Goal: Information Seeking & Learning: Learn about a topic

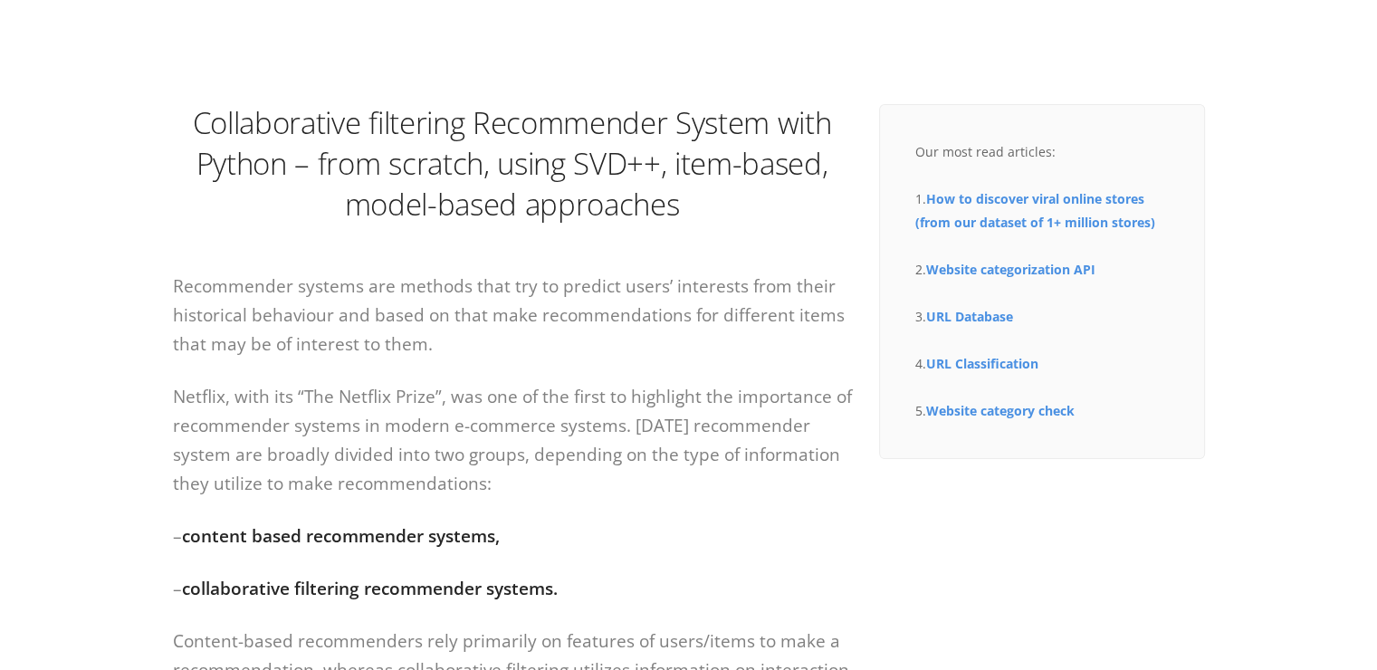
scroll to position [181, 0]
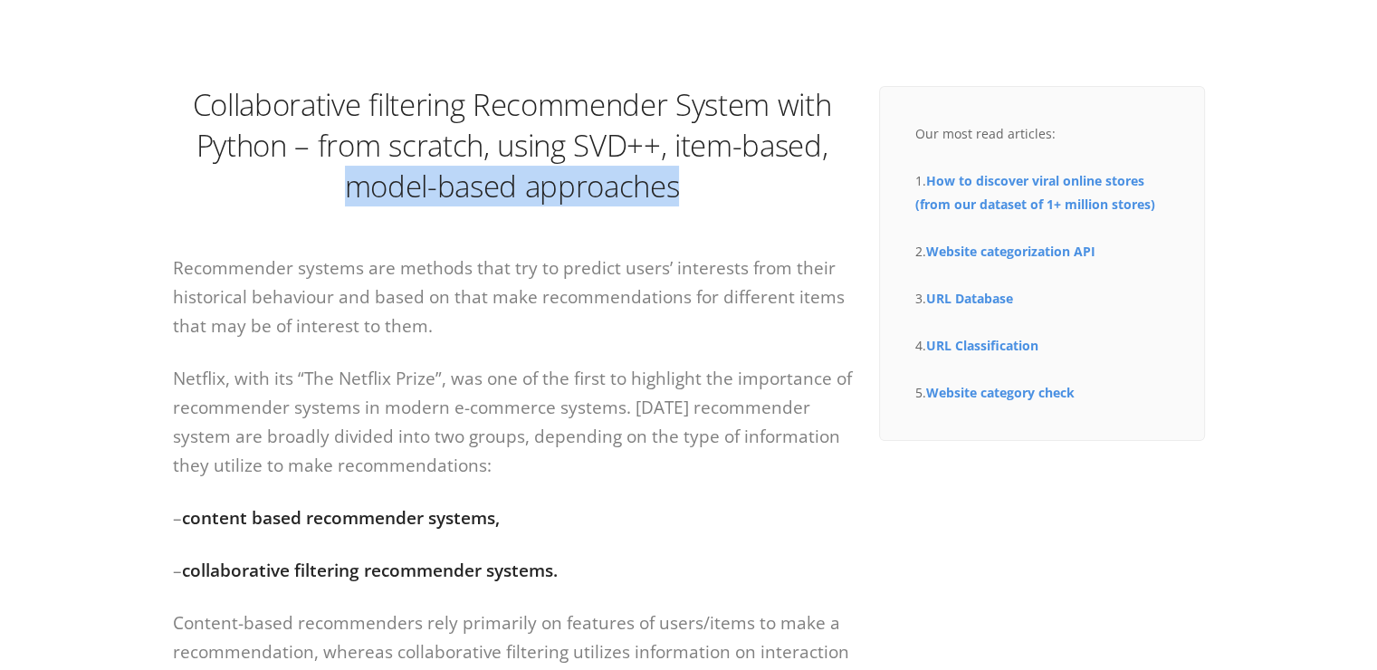
drag, startPoint x: 346, startPoint y: 187, endPoint x: 677, endPoint y: 189, distance: 331.4
click at [677, 189] on h1 "Collaborative filtering Recommender System with Python – from scratch, using SV…" at bounding box center [512, 145] width 679 height 122
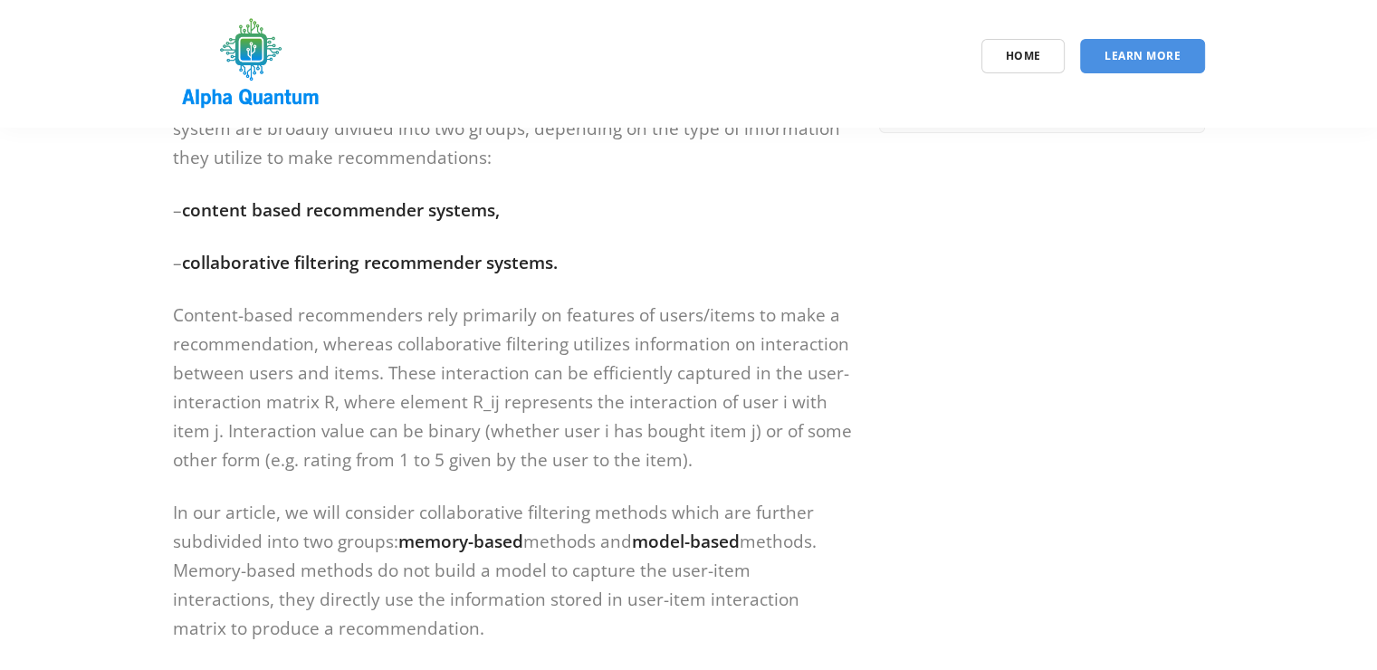
scroll to position [453, 0]
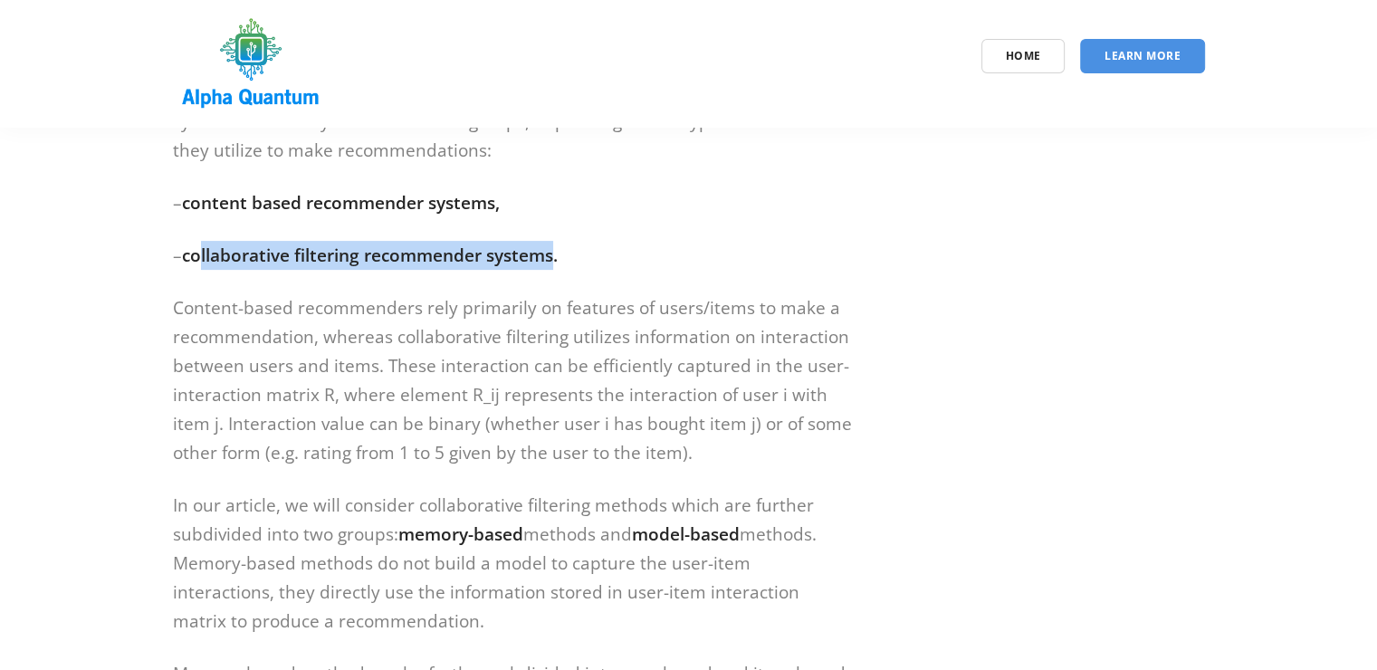
drag, startPoint x: 199, startPoint y: 261, endPoint x: 558, endPoint y: 259, distance: 358.6
click at [558, 259] on strong "collaborative filtering recommender systems." at bounding box center [370, 256] width 376 height 24
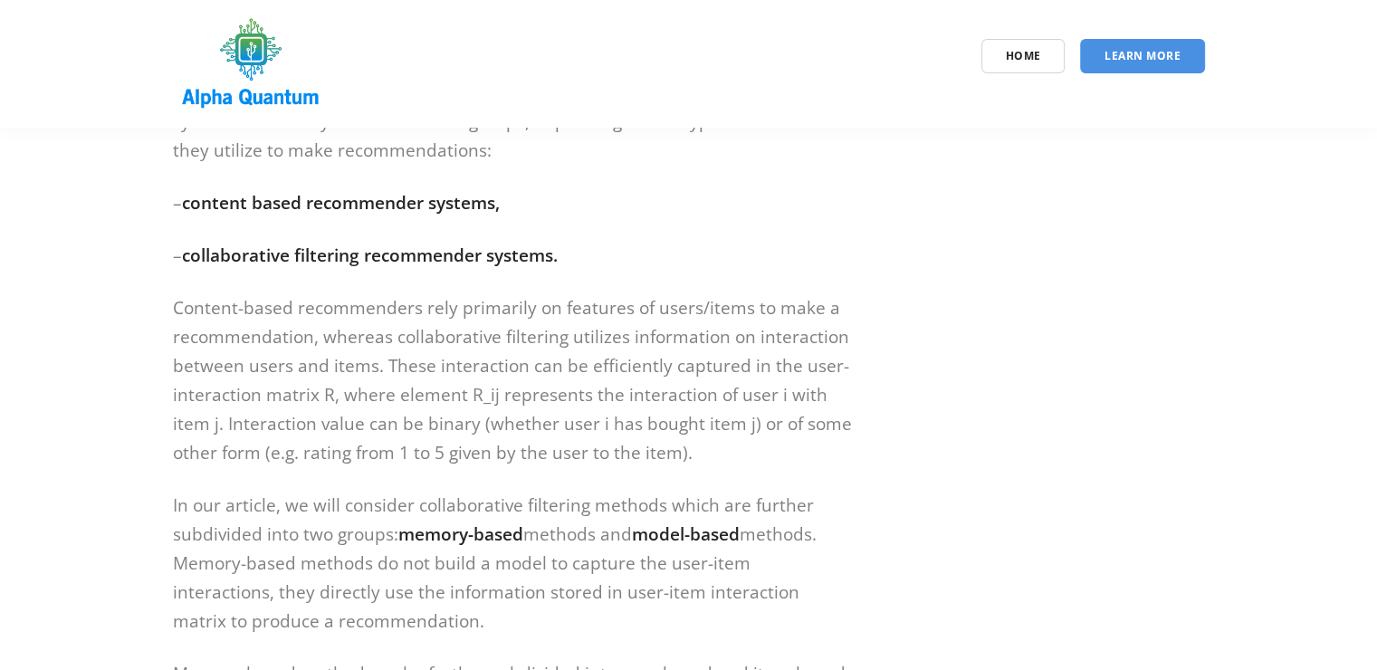
click at [521, 316] on p "Content-based recommenders rely primarily on features of users/items to make a …" at bounding box center [512, 380] width 679 height 174
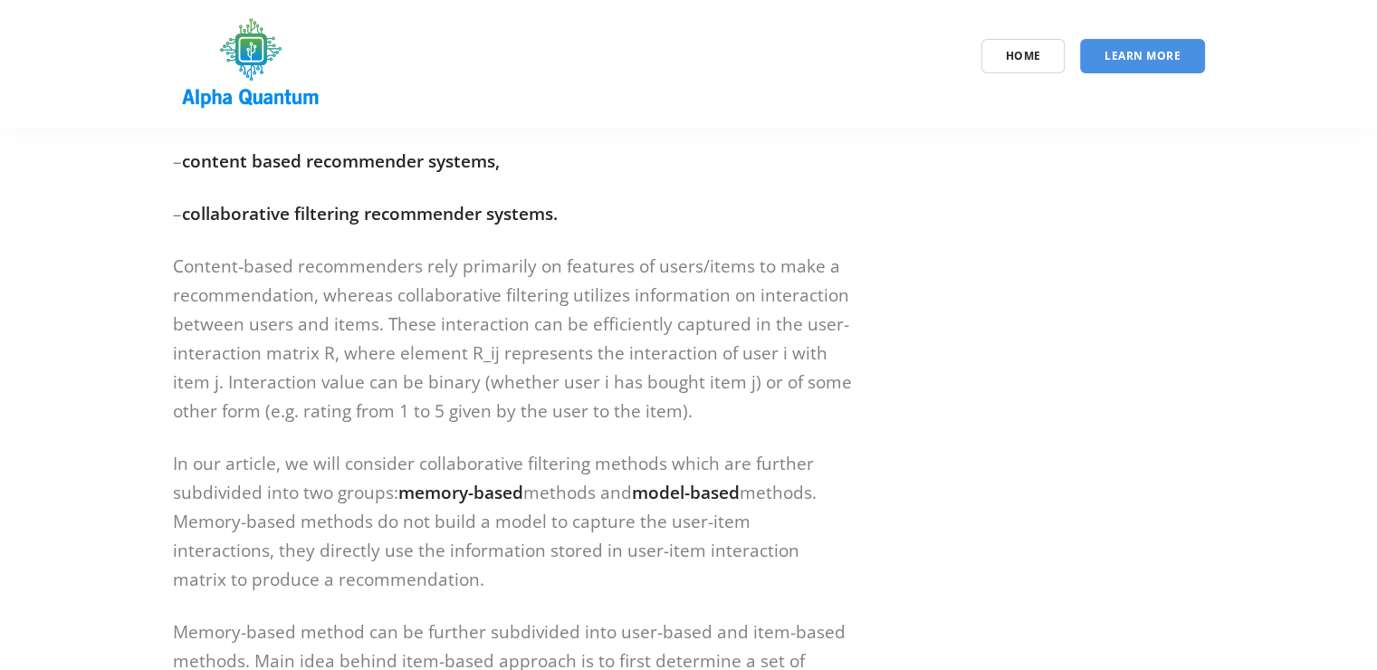
scroll to position [543, 0]
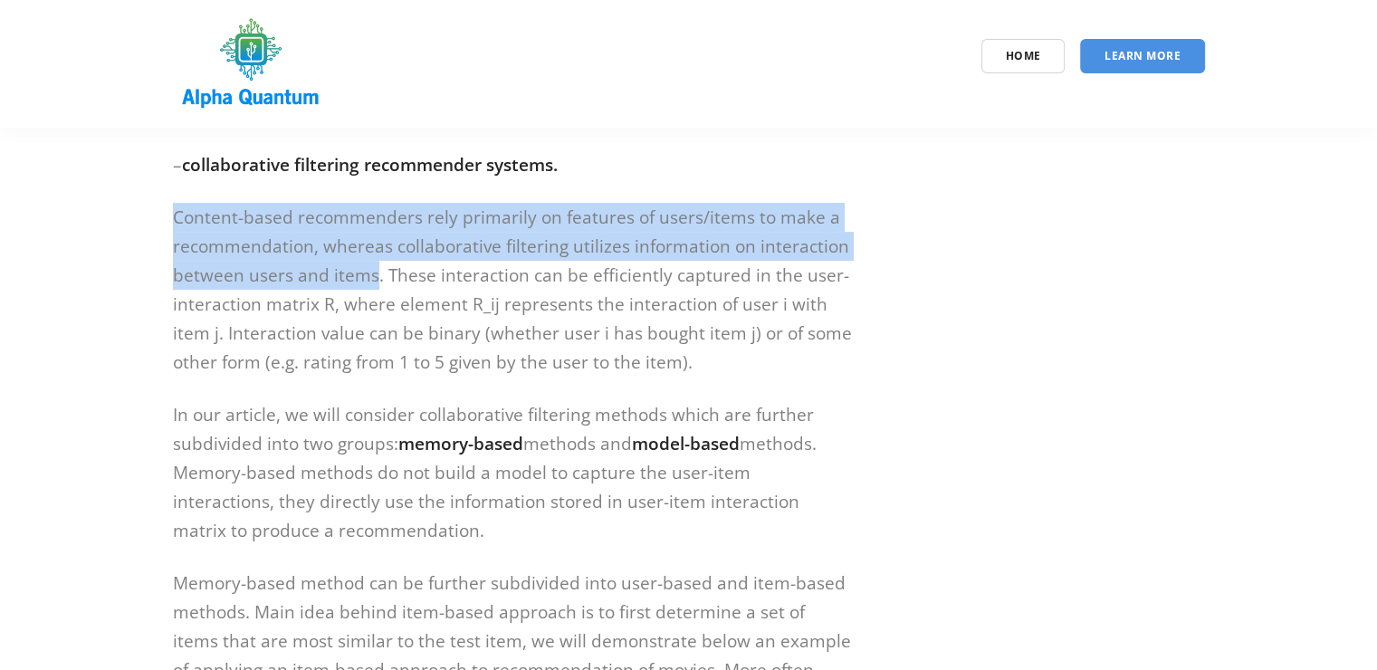
drag, startPoint x: 372, startPoint y: 275, endPoint x: 169, endPoint y: 225, distance: 209.1
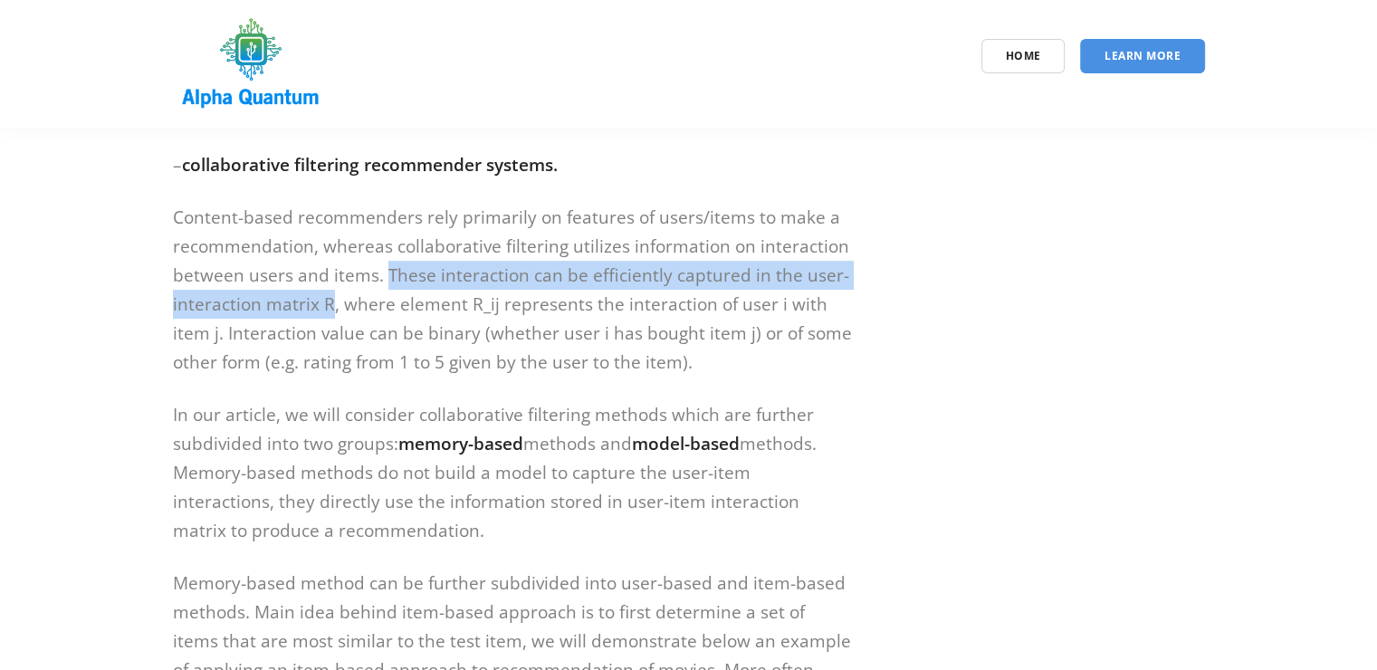
drag, startPoint x: 385, startPoint y: 279, endPoint x: 329, endPoint y: 301, distance: 60.2
click at [329, 301] on p "Content-based recommenders rely primarily on features of users/items to make a …" at bounding box center [512, 290] width 679 height 174
click at [273, 307] on p "Content-based recommenders rely primarily on features of users/items to make a …" at bounding box center [512, 290] width 679 height 174
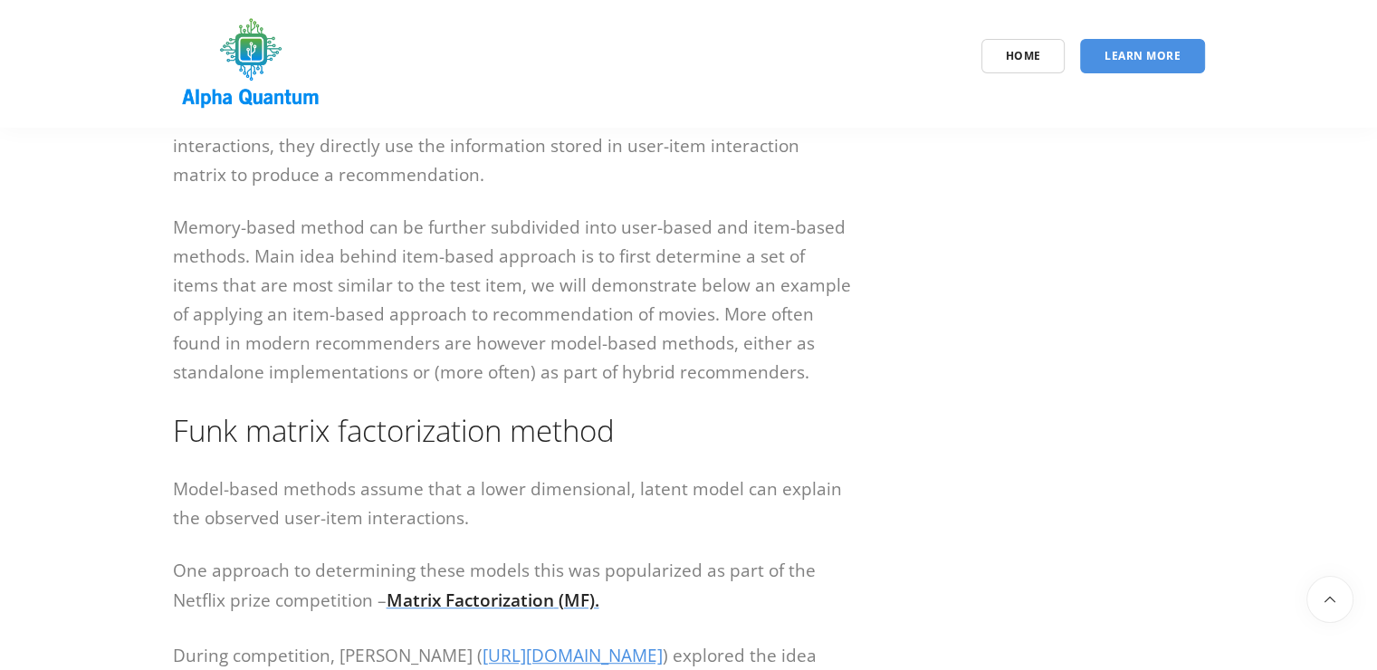
scroll to position [906, 0]
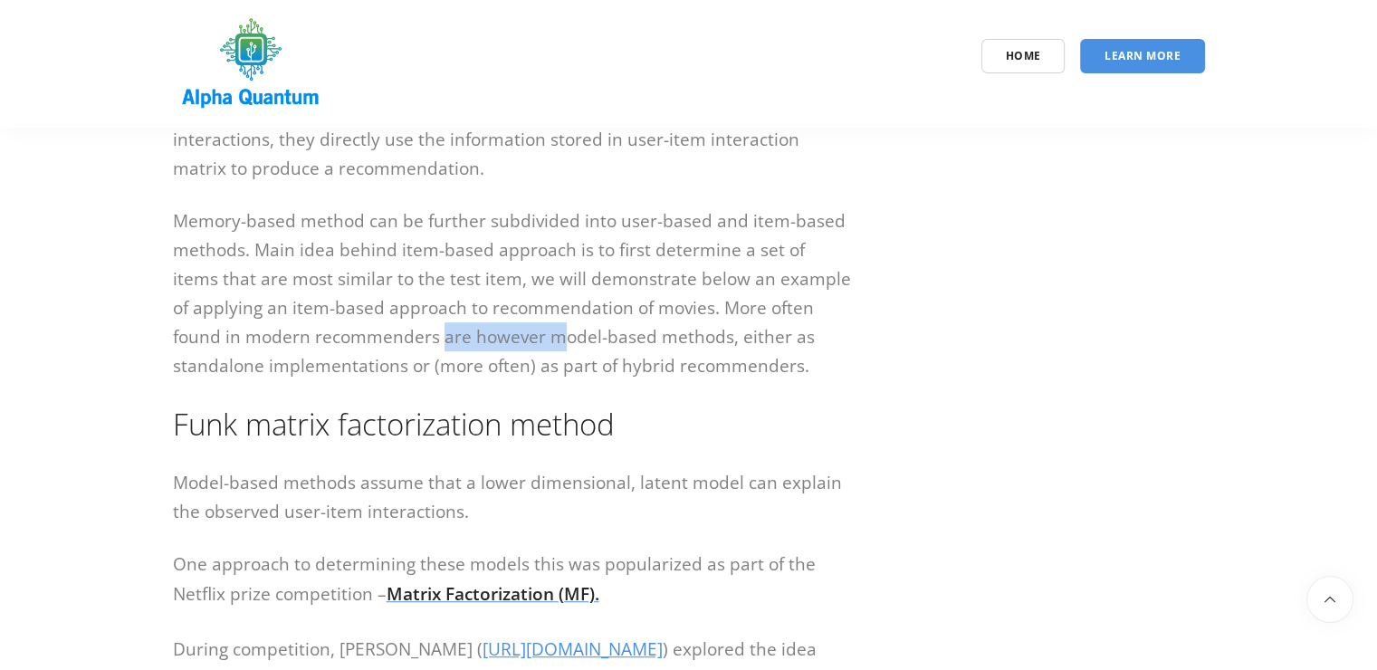
drag, startPoint x: 386, startPoint y: 337, endPoint x: 511, endPoint y: 338, distance: 125.0
click at [511, 338] on p "Memory-based method can be further subdivided into user-based and item-based me…" at bounding box center [512, 293] width 679 height 174
click at [528, 343] on p "Memory-based method can be further subdivided into user-based and item-based me…" at bounding box center [512, 293] width 679 height 174
drag, startPoint x: 500, startPoint y: 343, endPoint x: 677, endPoint y: 342, distance: 177.5
click at [677, 342] on p "Memory-based method can be further subdivided into user-based and item-based me…" at bounding box center [512, 293] width 679 height 174
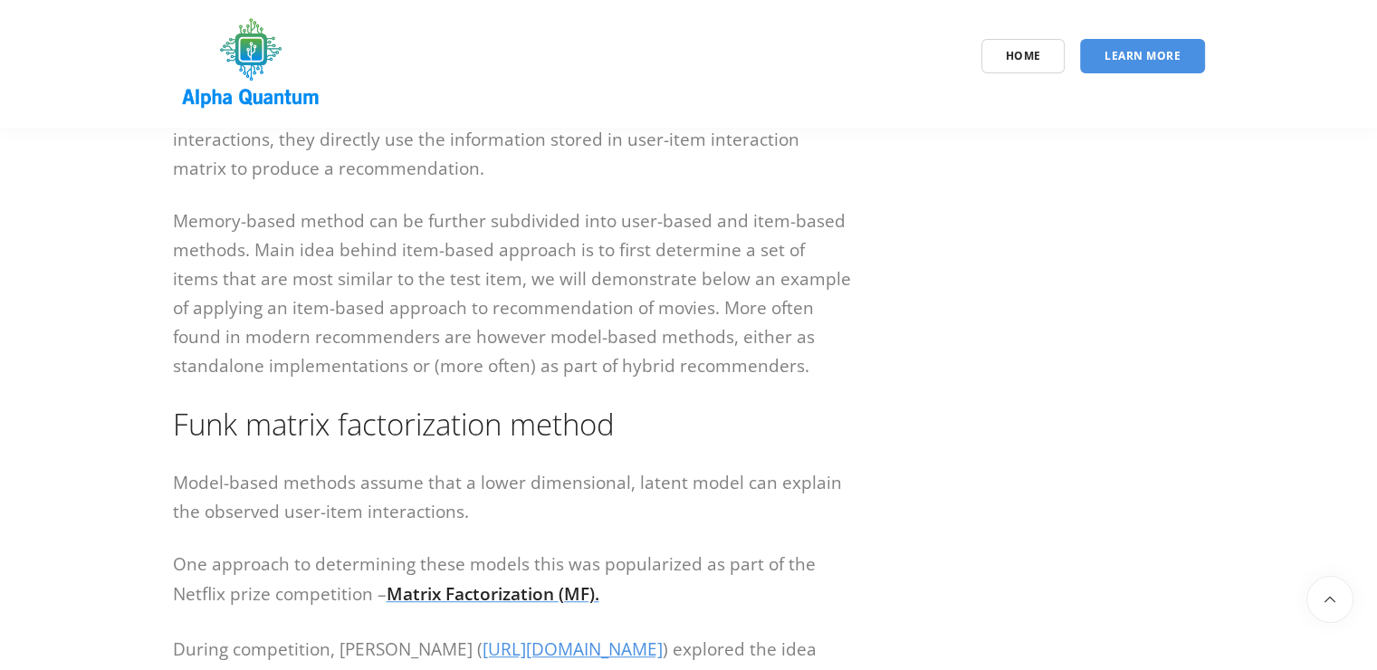
click at [731, 362] on p "Memory-based method can be further subdivided into user-based and item-based me…" at bounding box center [512, 293] width 679 height 174
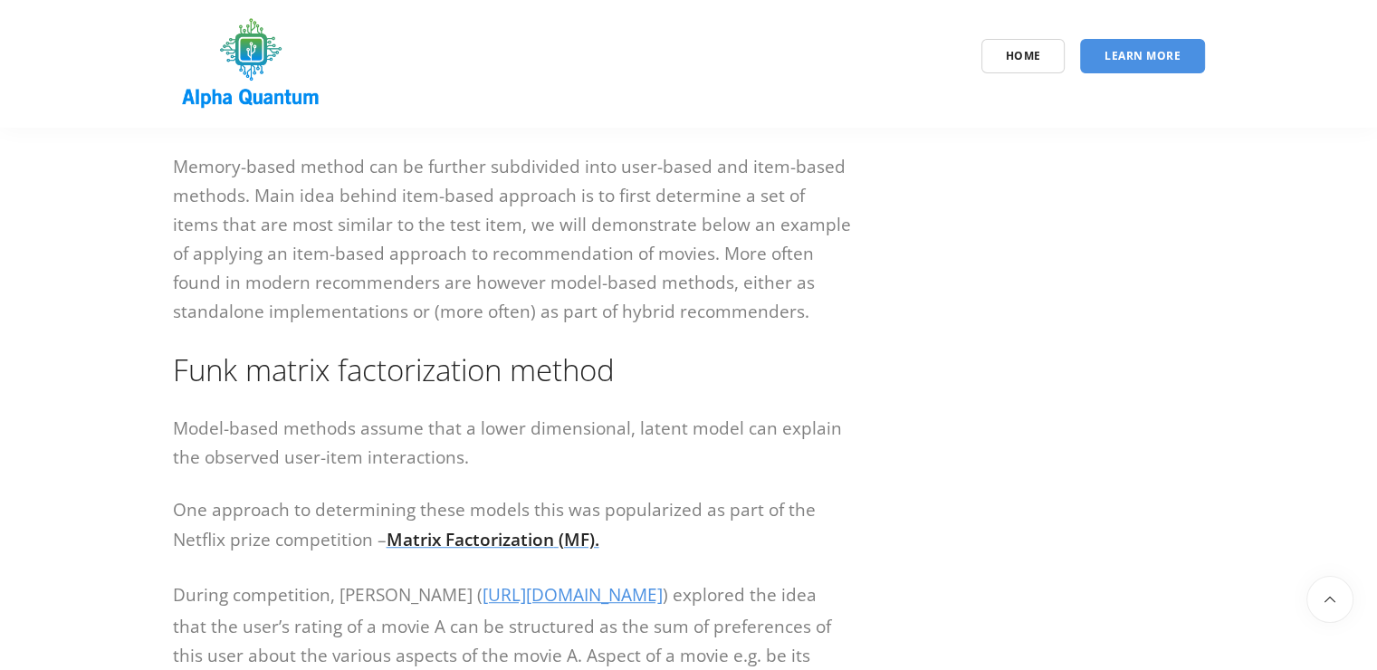
scroll to position [996, 0]
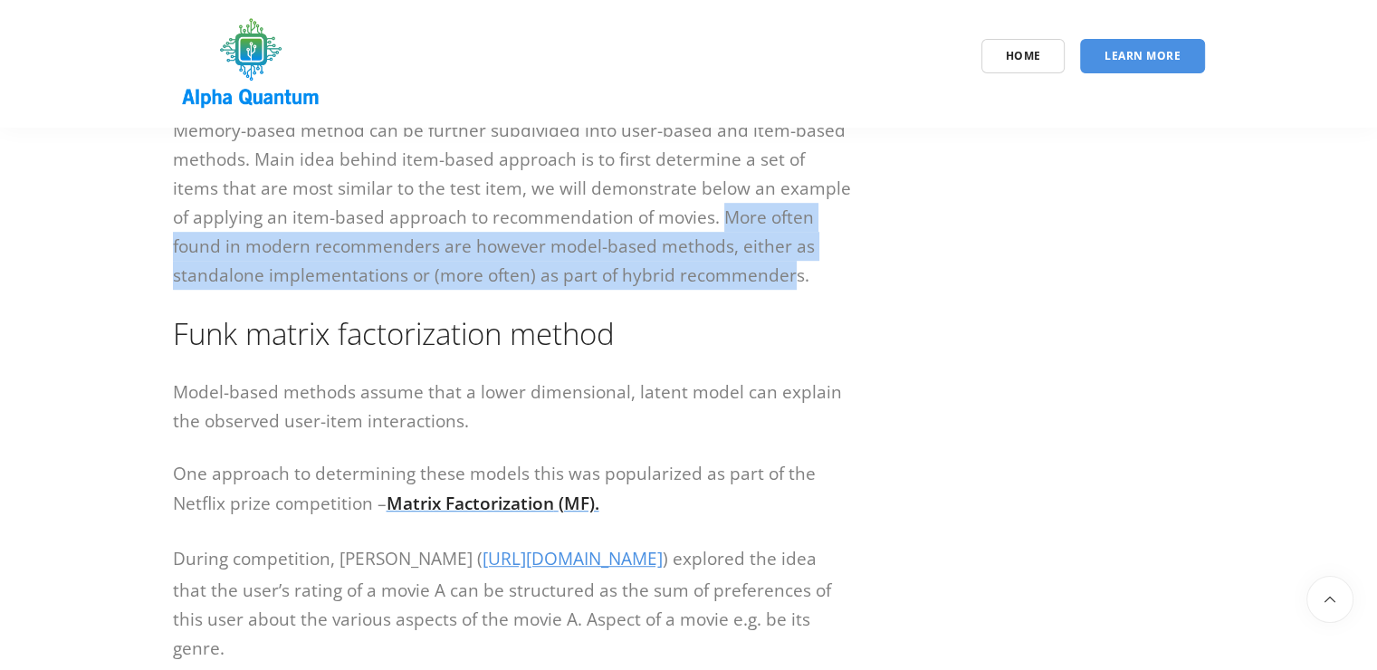
drag, startPoint x: 694, startPoint y: 272, endPoint x: 696, endPoint y: 215, distance: 57.1
click at [696, 215] on p "Memory-based method can be further subdivided into user-based and item-based me…" at bounding box center [512, 203] width 679 height 174
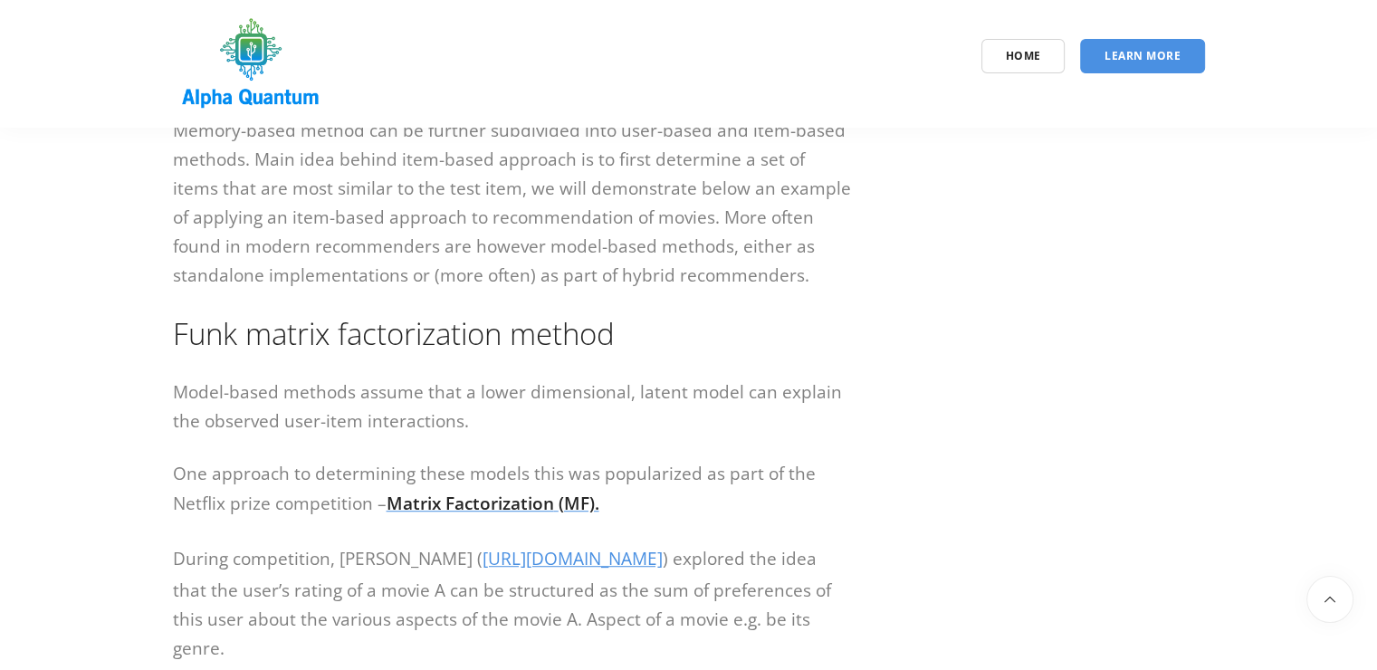
click at [695, 268] on p "Memory-based method can be further subdivided into user-based and item-based me…" at bounding box center [512, 203] width 679 height 174
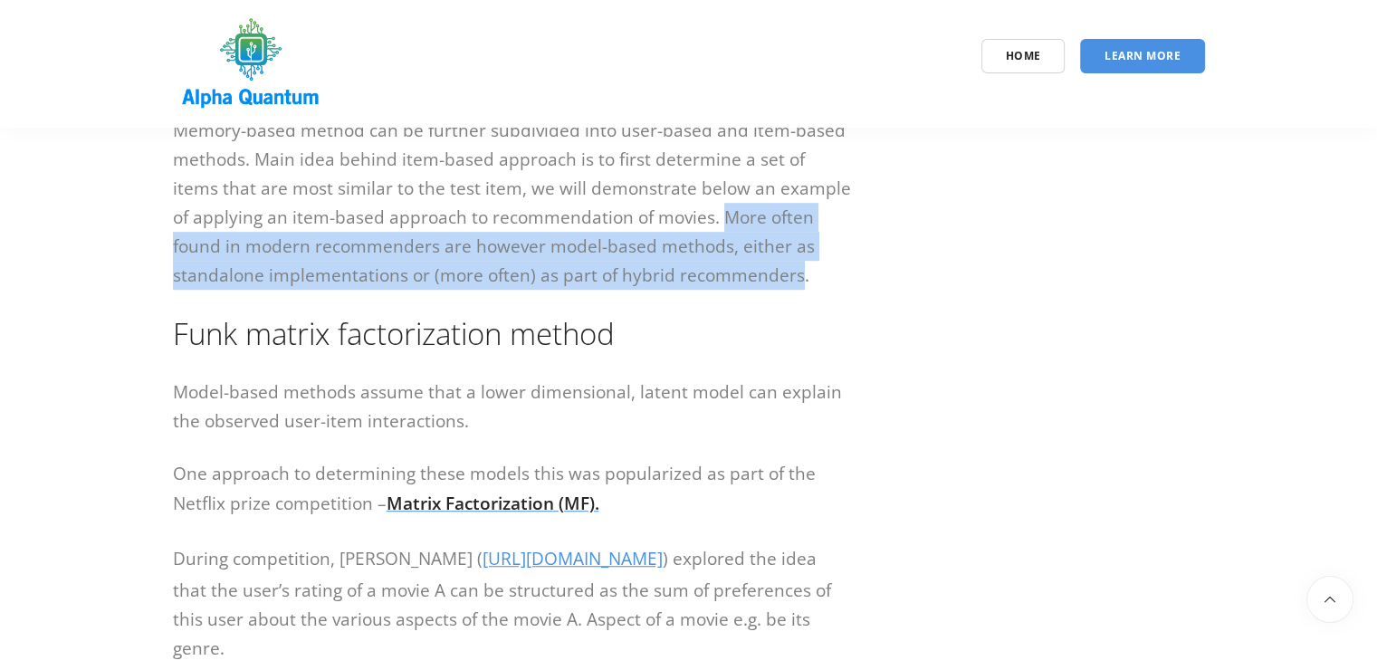
drag, startPoint x: 695, startPoint y: 272, endPoint x: 697, endPoint y: 216, distance: 56.2
click at [697, 216] on p "Memory-based method can be further subdivided into user-based and item-based me…" at bounding box center [512, 203] width 679 height 174
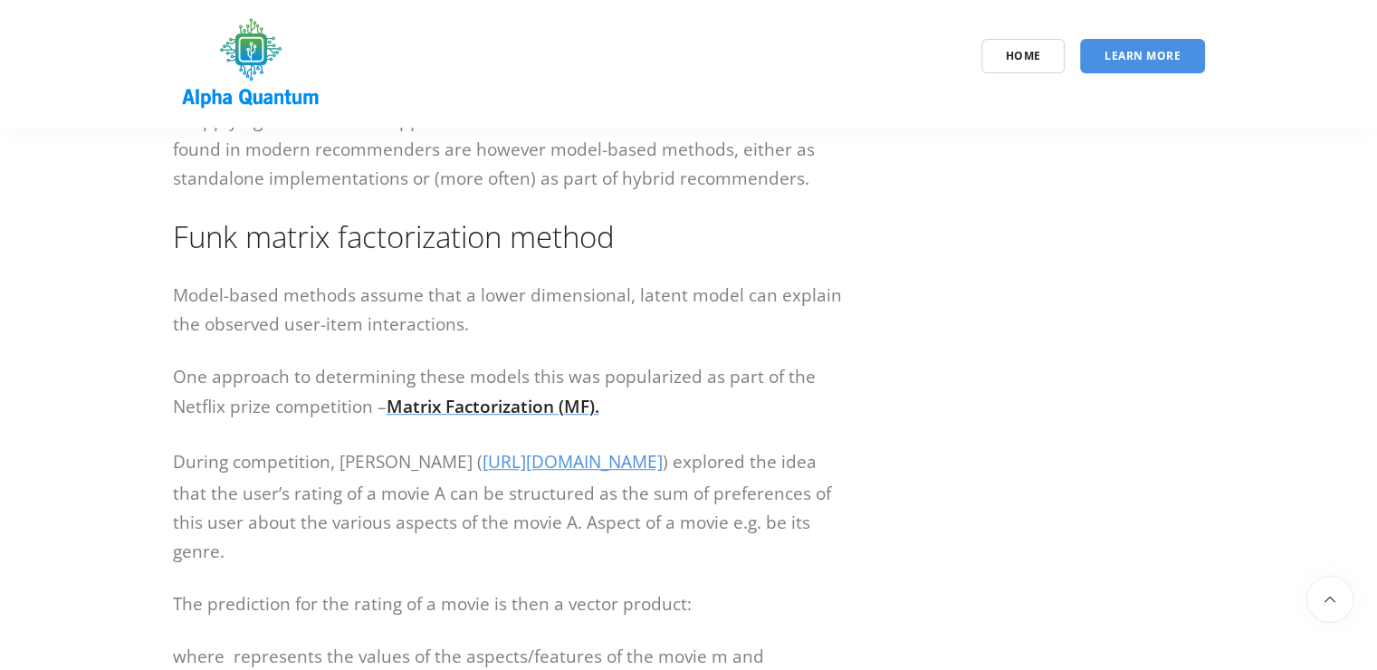
scroll to position [1087, 0]
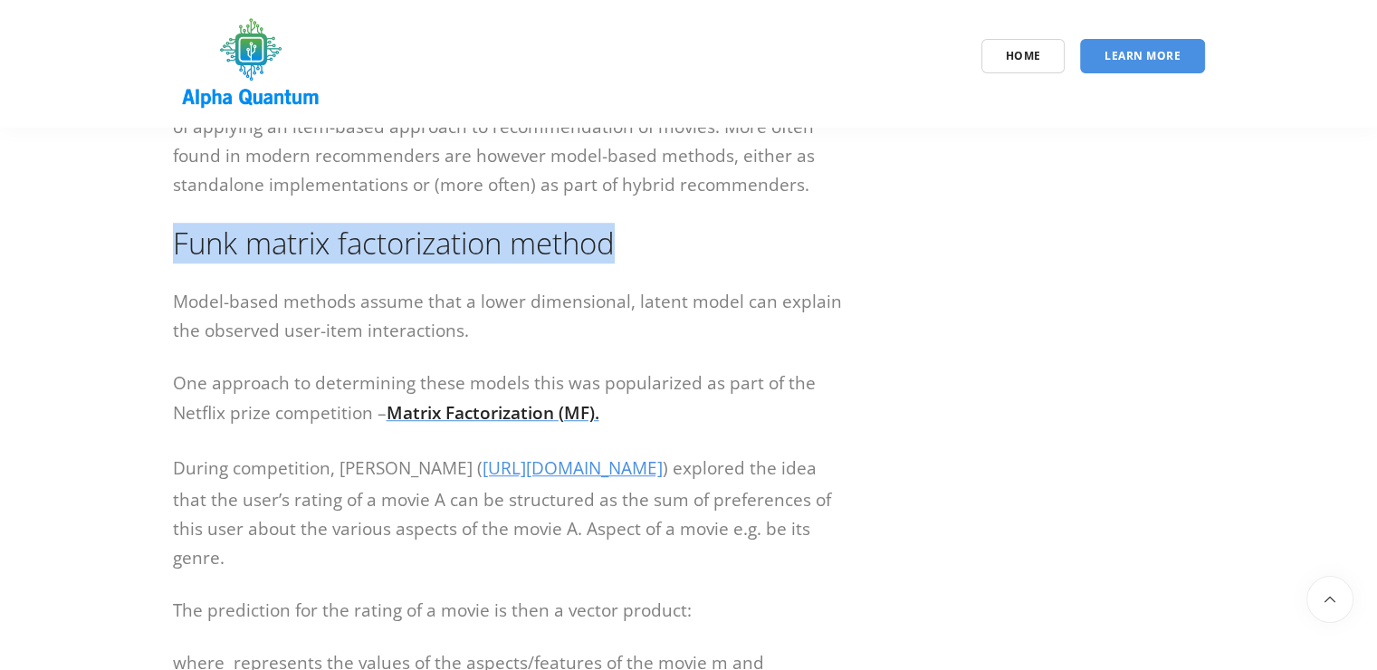
drag, startPoint x: 176, startPoint y: 245, endPoint x: 627, endPoint y: 250, distance: 451.0
click at [627, 250] on h2 "Funk matrix factorization method" at bounding box center [512, 243] width 679 height 41
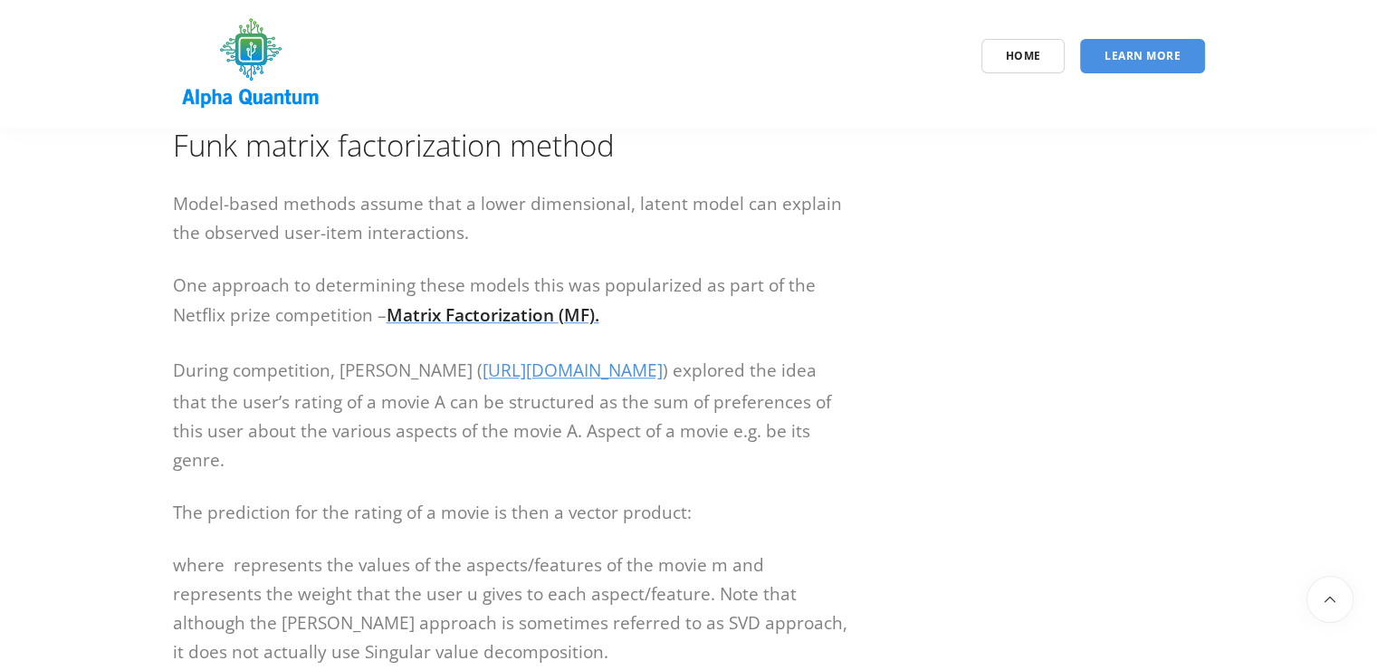
scroll to position [1177, 0]
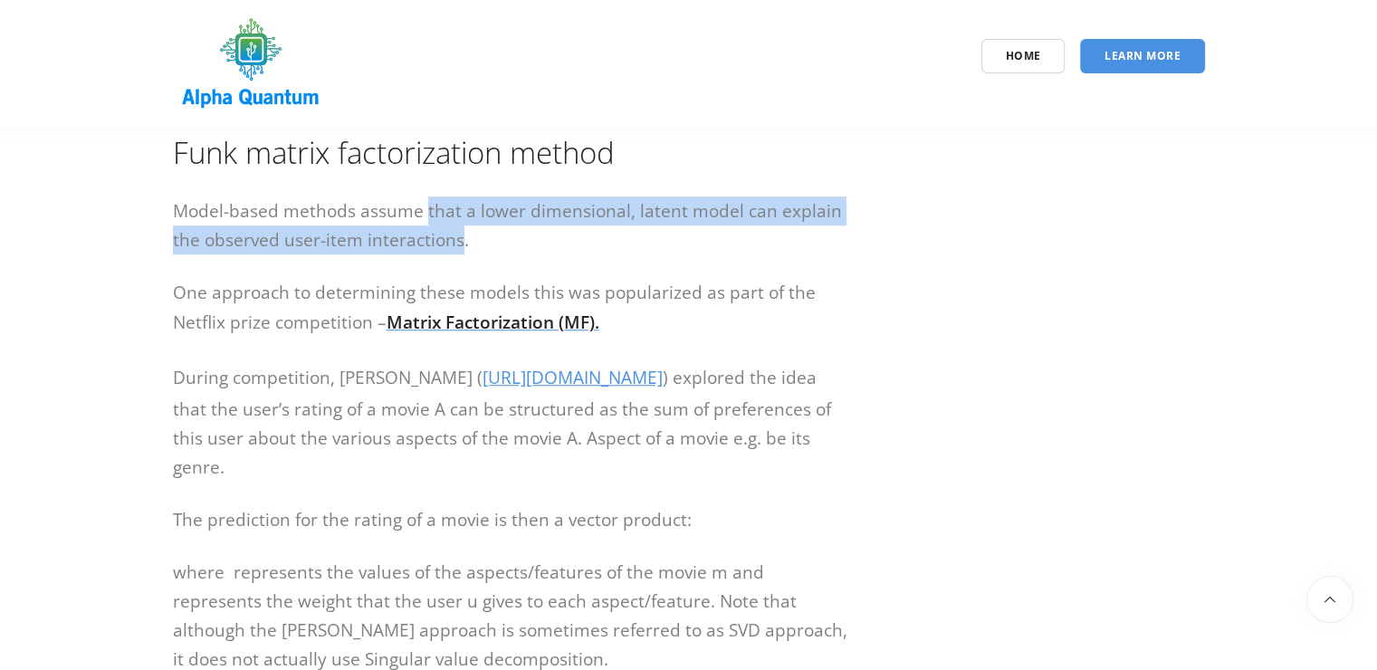
drag, startPoint x: 458, startPoint y: 243, endPoint x: 421, endPoint y: 210, distance: 49.4
click at [421, 210] on p "Model-based methods assume that a lower dimensional, latent model can explain t…" at bounding box center [512, 226] width 679 height 58
click at [320, 254] on p "Model-based methods assume that a lower dimensional, latent model can explain t…" at bounding box center [512, 226] width 679 height 58
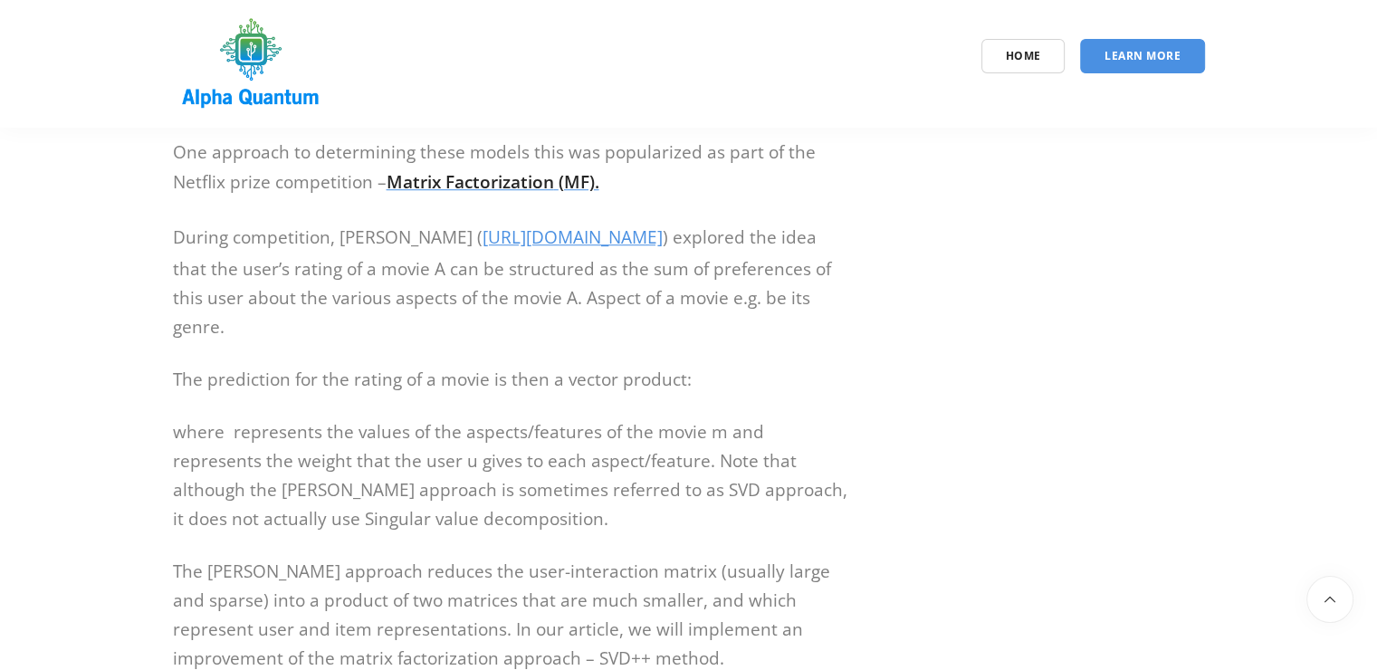
scroll to position [1358, 0]
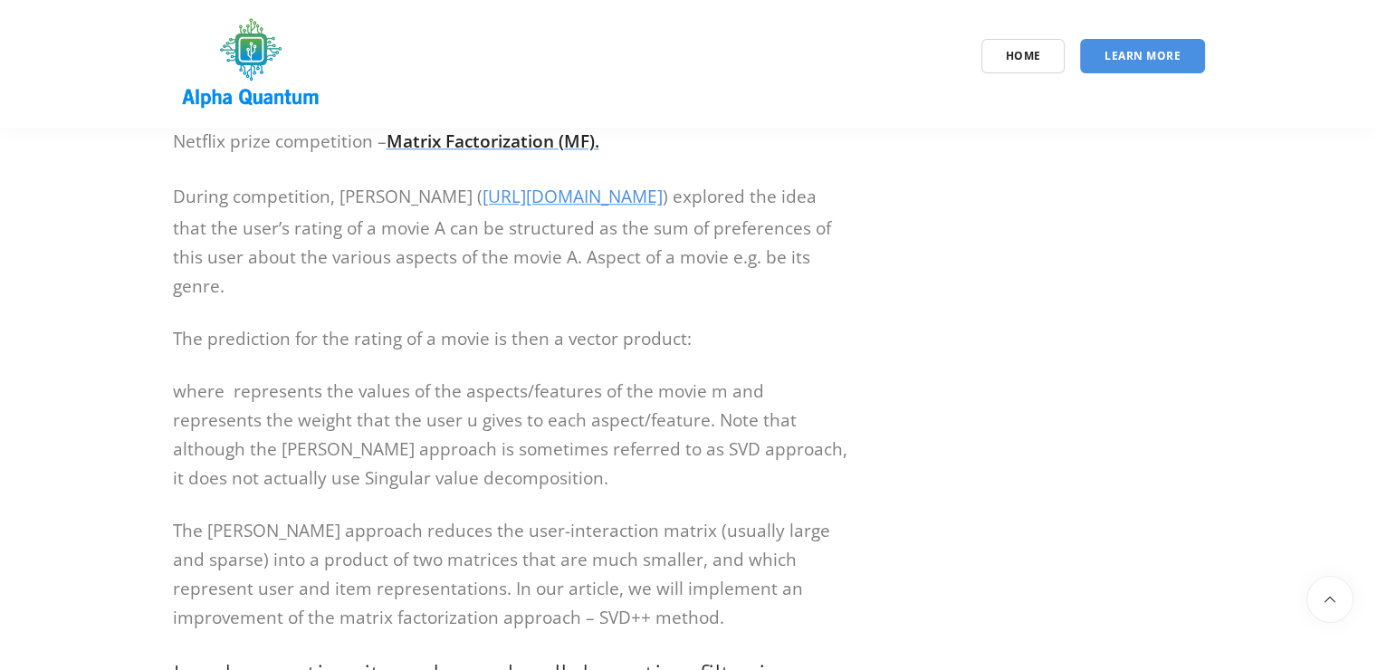
click at [173, 281] on p "During competition, [PERSON_NAME] ( [URL][DOMAIN_NAME] ) explored the idea that…" at bounding box center [512, 240] width 679 height 119
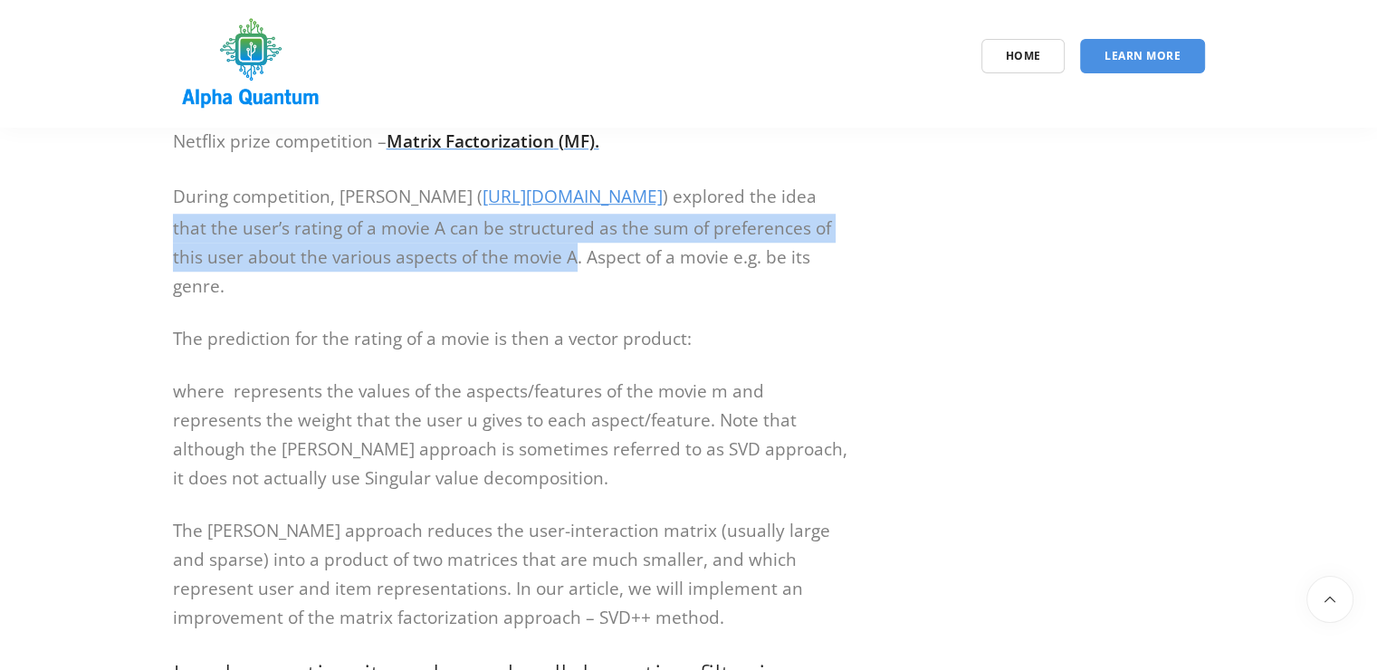
drag, startPoint x: 319, startPoint y: 225, endPoint x: 690, endPoint y: 257, distance: 372.7
click at [690, 257] on p "During competition, [PERSON_NAME] ( [URL][DOMAIN_NAME] ) explored the idea that…" at bounding box center [512, 240] width 679 height 119
click at [503, 271] on p "During competition, [PERSON_NAME] ( [URL][DOMAIN_NAME] ) explored the idea that…" at bounding box center [512, 240] width 679 height 119
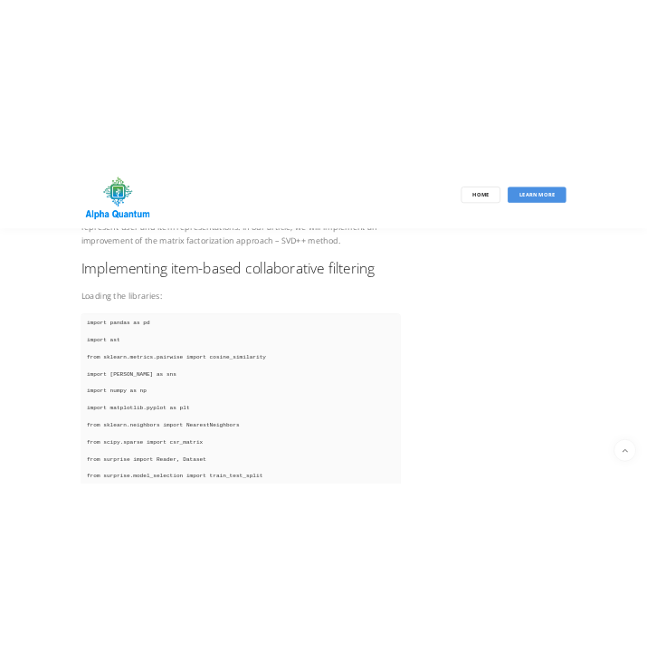
scroll to position [1811, 0]
